Goal: Understand process/instructions

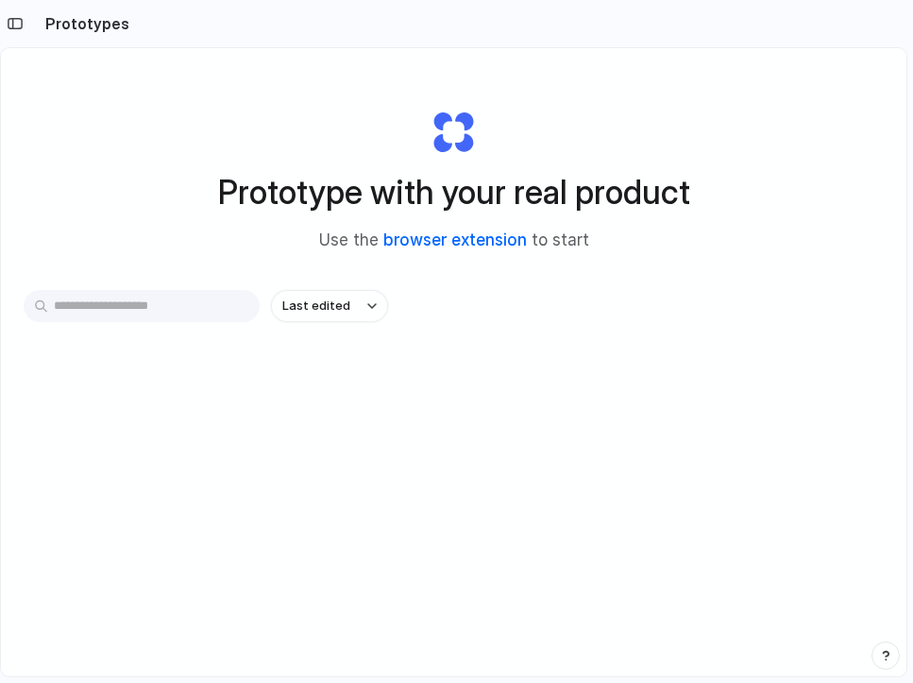
click at [484, 239] on link "browser extension" at bounding box center [455, 239] width 144 height 19
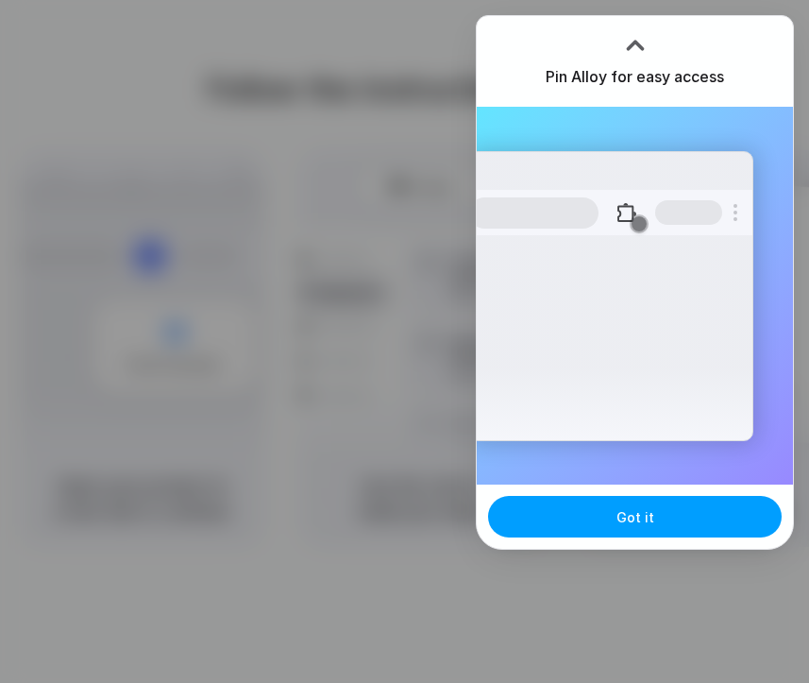
click at [645, 509] on span "Got it" at bounding box center [636, 517] width 38 height 20
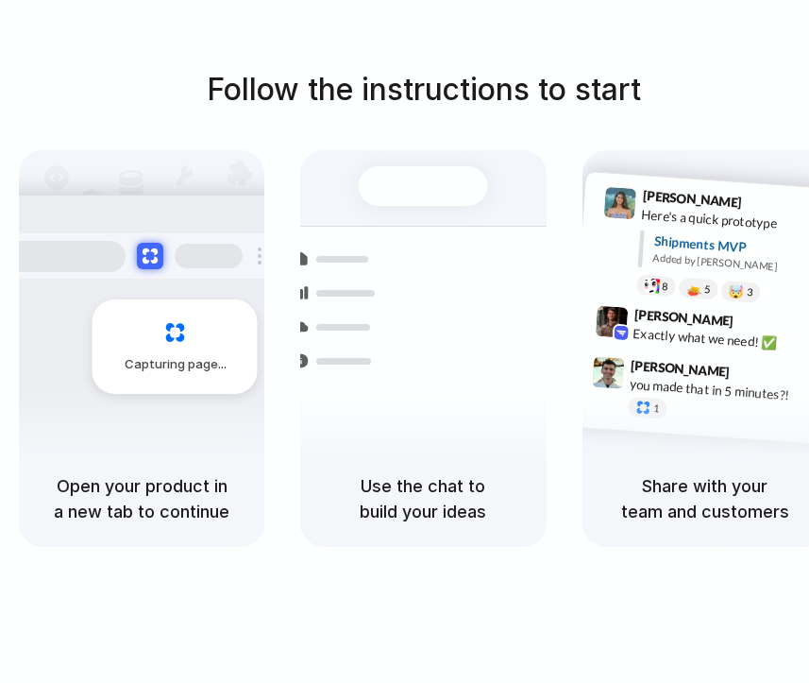
click at [779, 26] on div "Follow the instructions to start Capturing page Open your product in a new tab …" at bounding box center [423, 360] width 847 height 721
